Goal: Obtain resource: Obtain resource

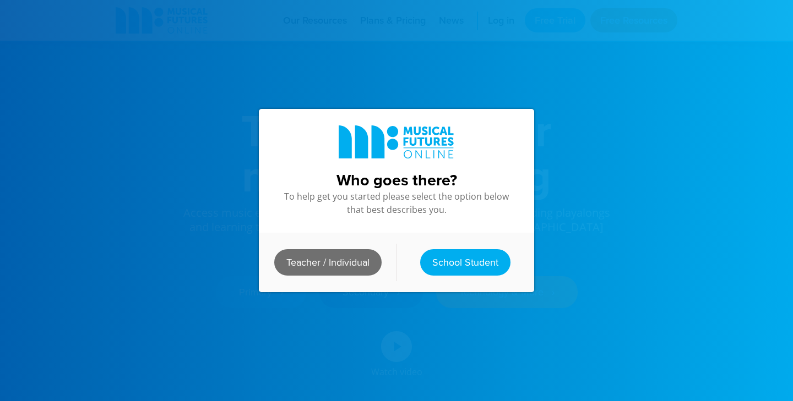
click at [321, 257] on link "Teacher / Individual" at bounding box center [327, 262] width 107 height 26
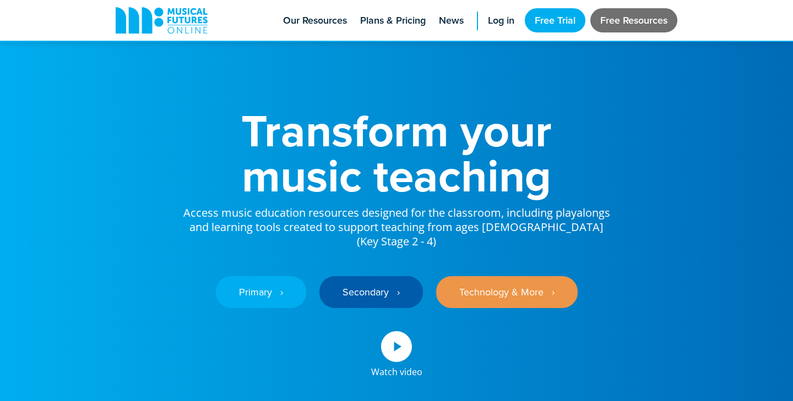
click at [602, 20] on link "Free Resources" at bounding box center [633, 20] width 87 height 24
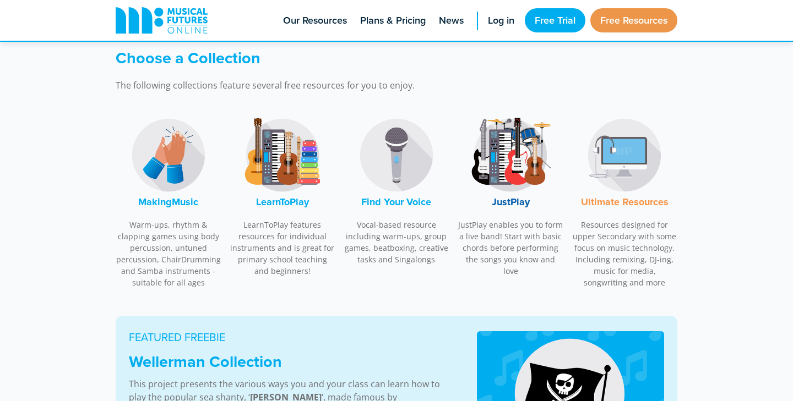
scroll to position [334, 0]
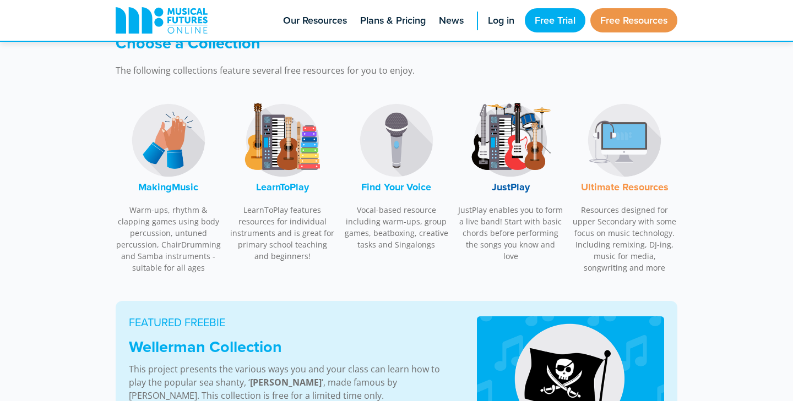
click at [184, 218] on p "Warm-ups, rhythm & clapping games using body percussion, untuned percussion, Ch…" at bounding box center [169, 238] width 106 height 69
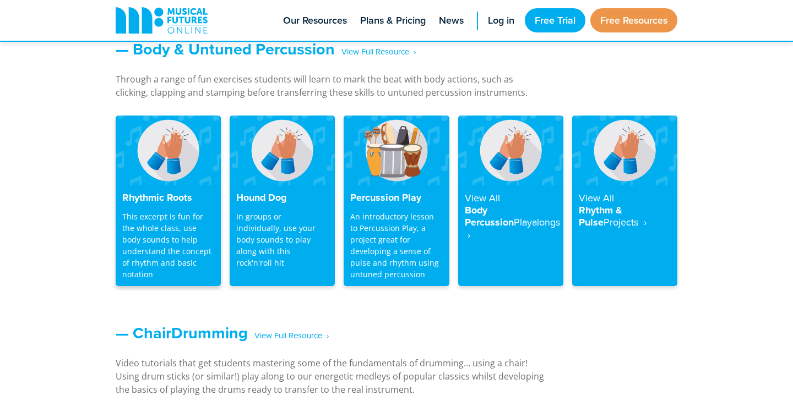
scroll to position [962, 0]
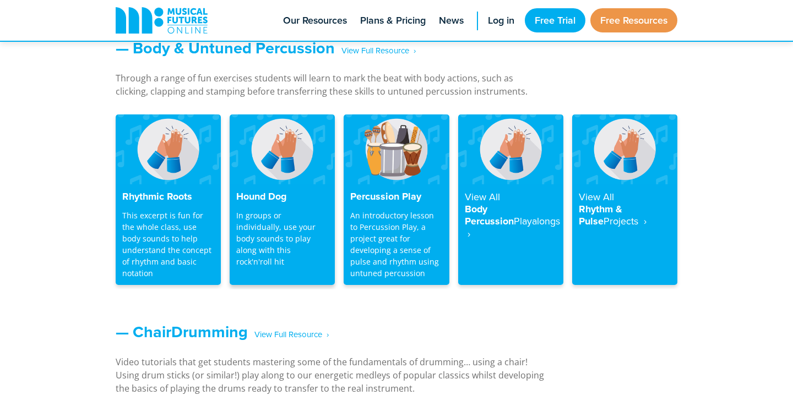
click at [290, 206] on div "Hound Dog In groups or individually, use your body sounds to play along with th…" at bounding box center [282, 234] width 105 height 101
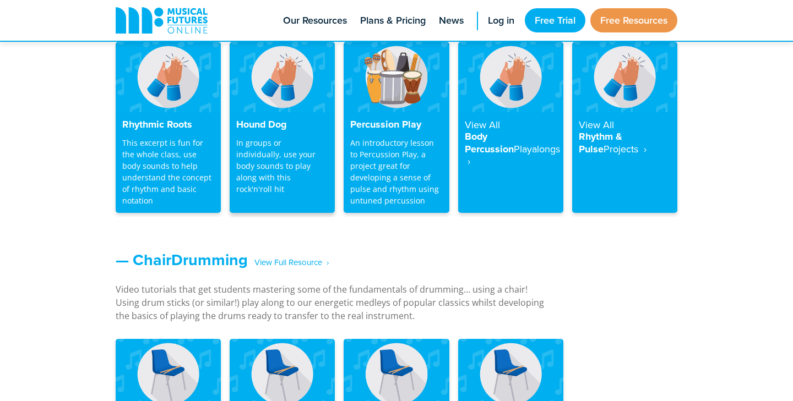
scroll to position [1035, 0]
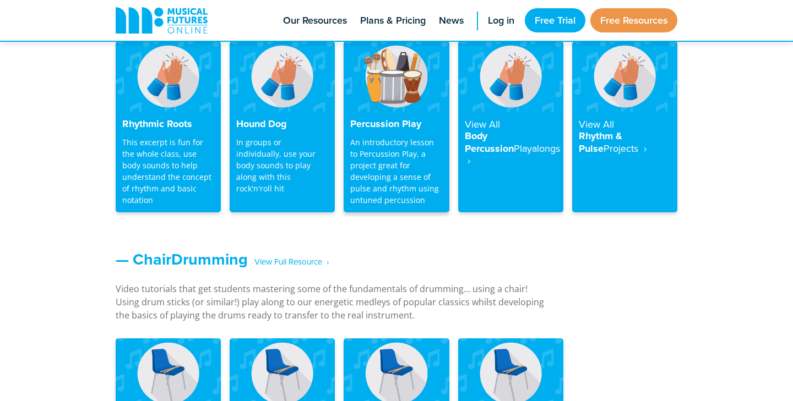
click at [387, 153] on p "An introductory lesson to Percussion Play, a project great for developing a sen…" at bounding box center [396, 171] width 92 height 69
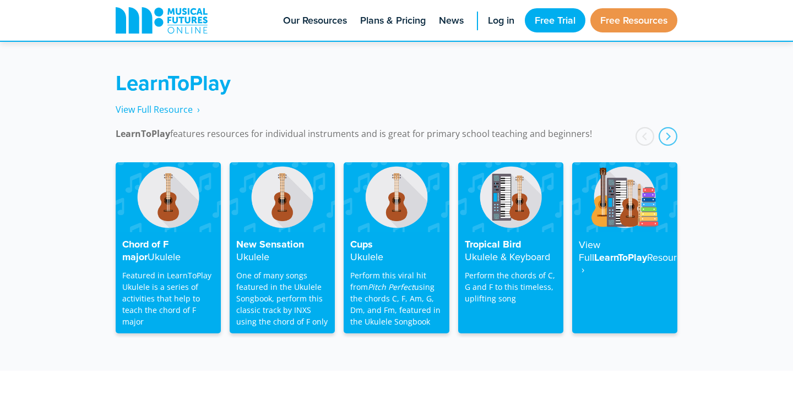
scroll to position [1753, 0]
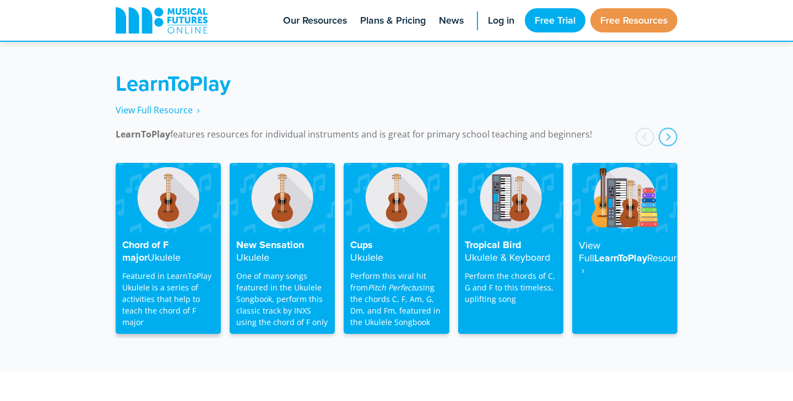
click at [182, 218] on img at bounding box center [168, 198] width 105 height 70
